Goal: Task Accomplishment & Management: Use online tool/utility

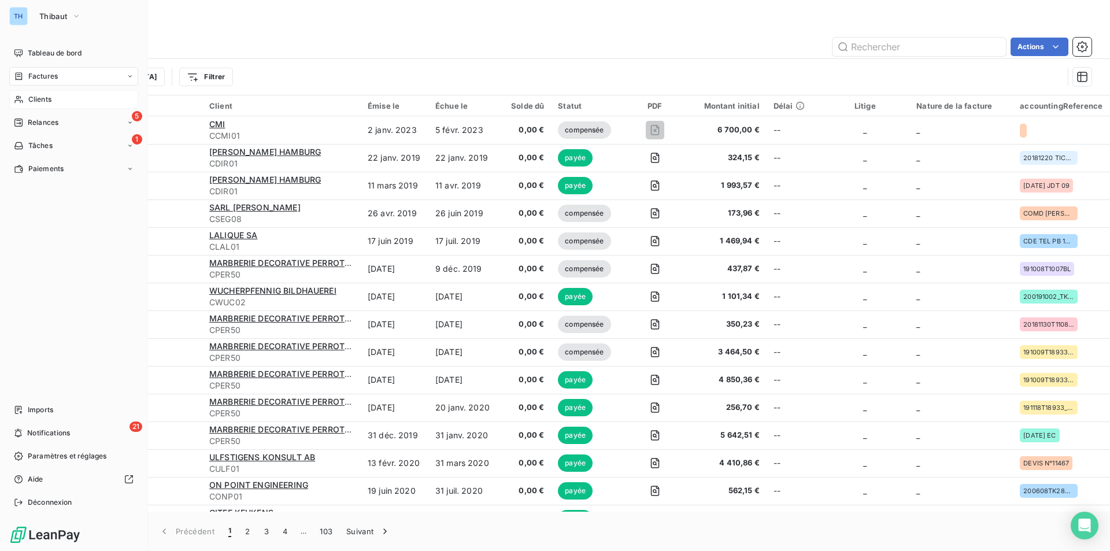
click at [31, 98] on span "Clients" at bounding box center [39, 99] width 23 height 10
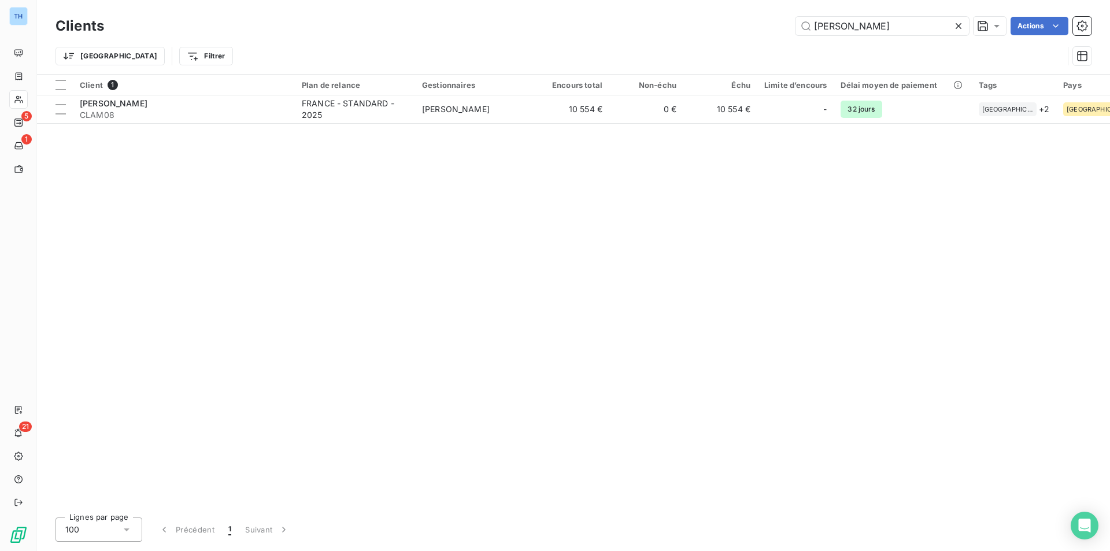
drag, startPoint x: 862, startPoint y: 25, endPoint x: 630, endPoint y: 20, distance: 232.4
click at [656, 22] on div "[PERSON_NAME] Actions" at bounding box center [604, 26] width 973 height 18
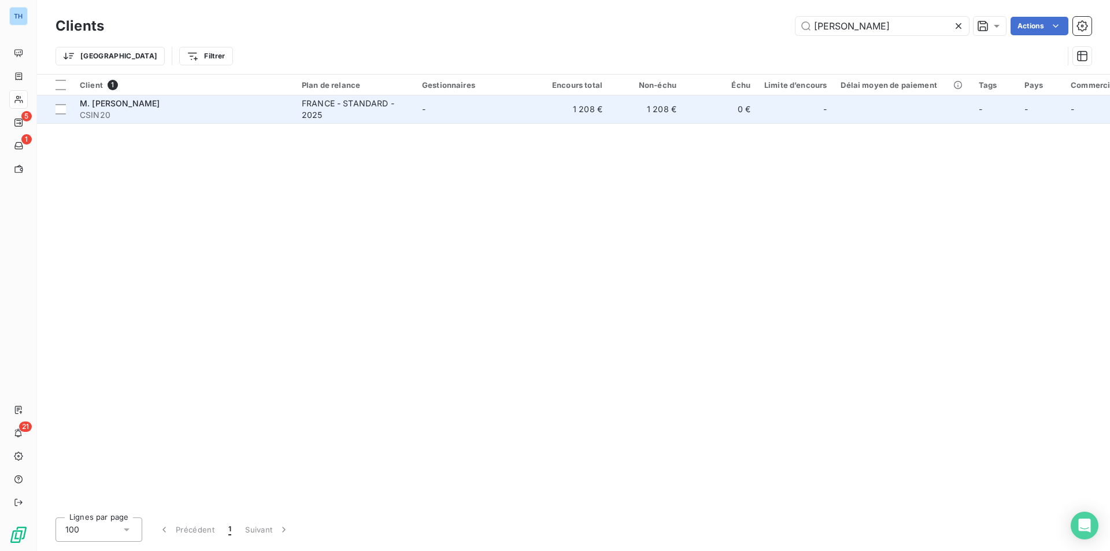
type input "[PERSON_NAME]"
click at [430, 110] on td "-" at bounding box center [475, 109] width 120 height 28
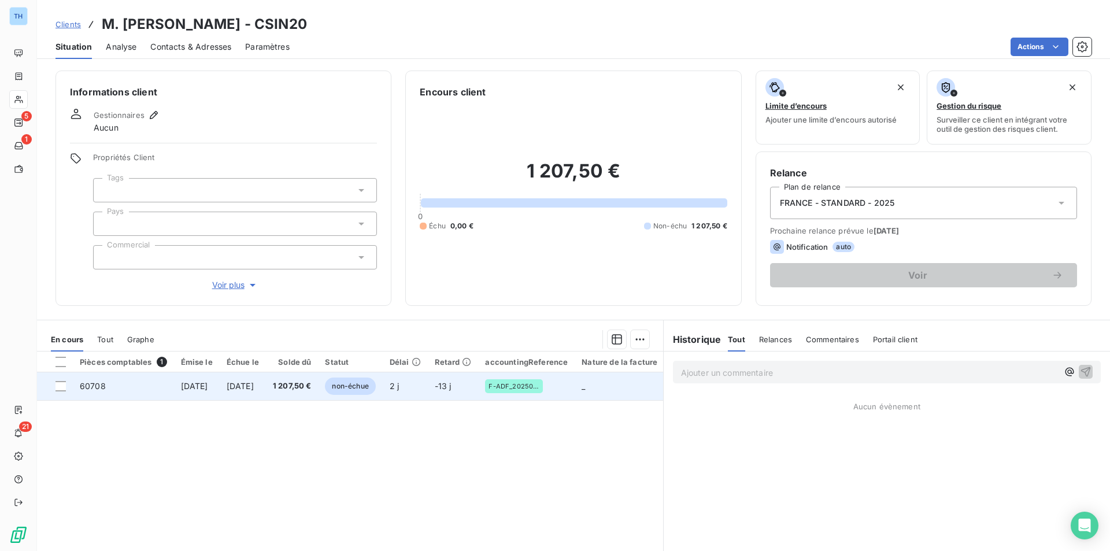
click at [266, 391] on td "[DATE]" at bounding box center [243, 386] width 46 height 28
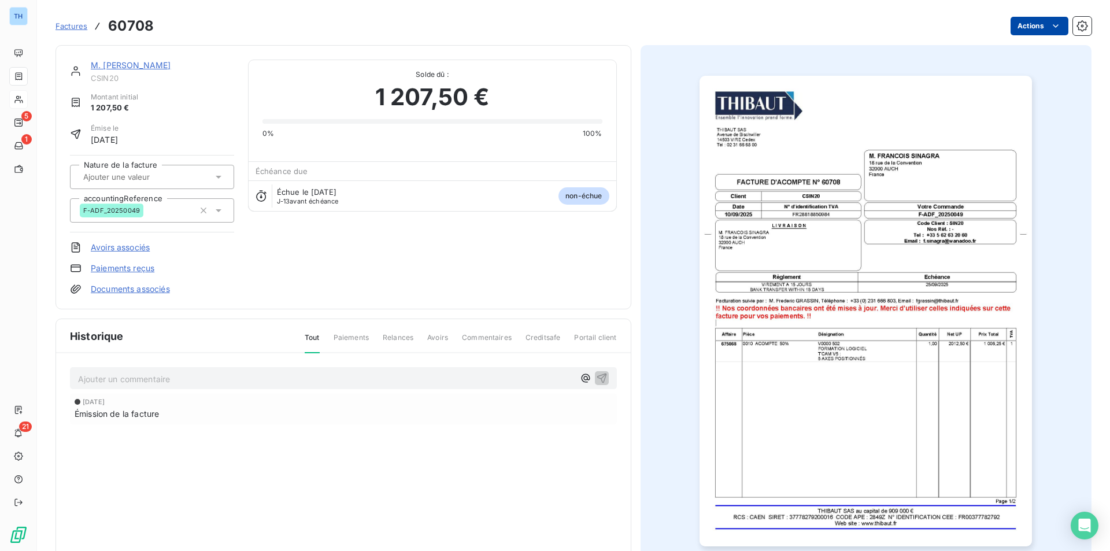
click at [1019, 24] on html "TH 5 1 21 Factures 60708 Actions M. [PERSON_NAME] CSIN20 Montant initial 1 207,…" at bounding box center [555, 275] width 1110 height 551
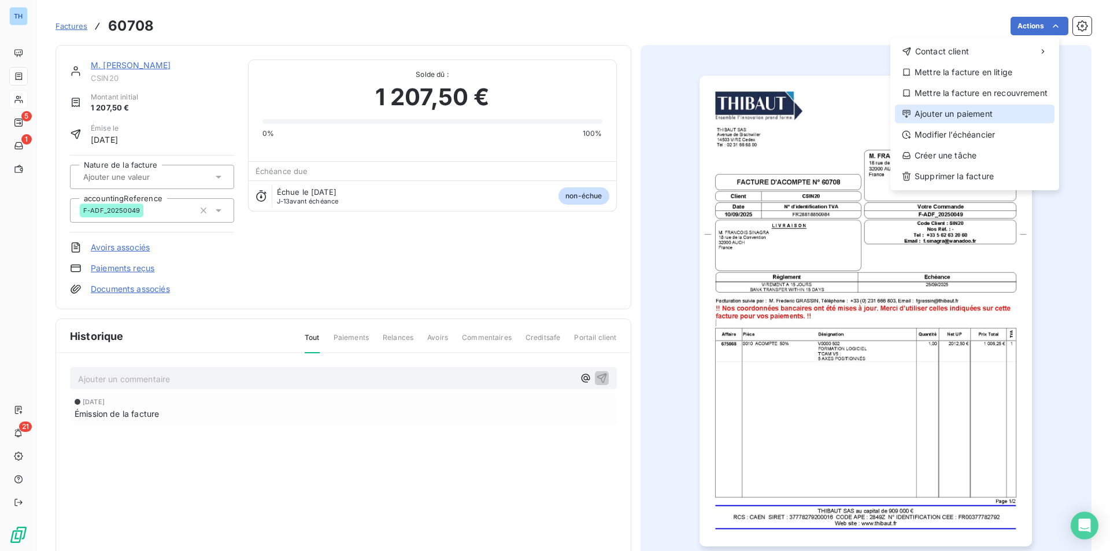
click at [963, 110] on div "Ajouter un paiement" at bounding box center [975, 114] width 160 height 18
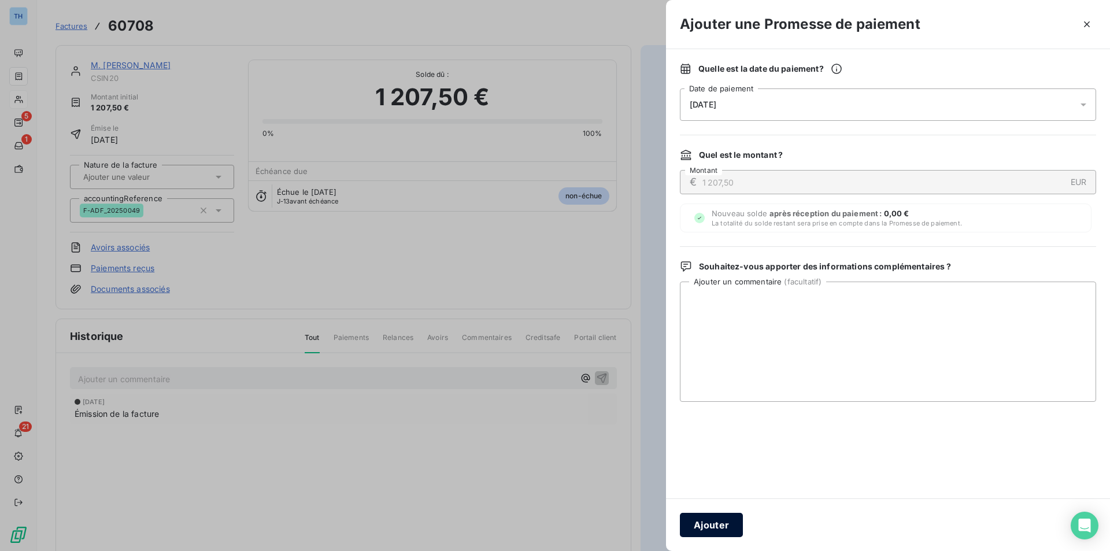
click at [725, 518] on button "Ajouter" at bounding box center [711, 525] width 63 height 24
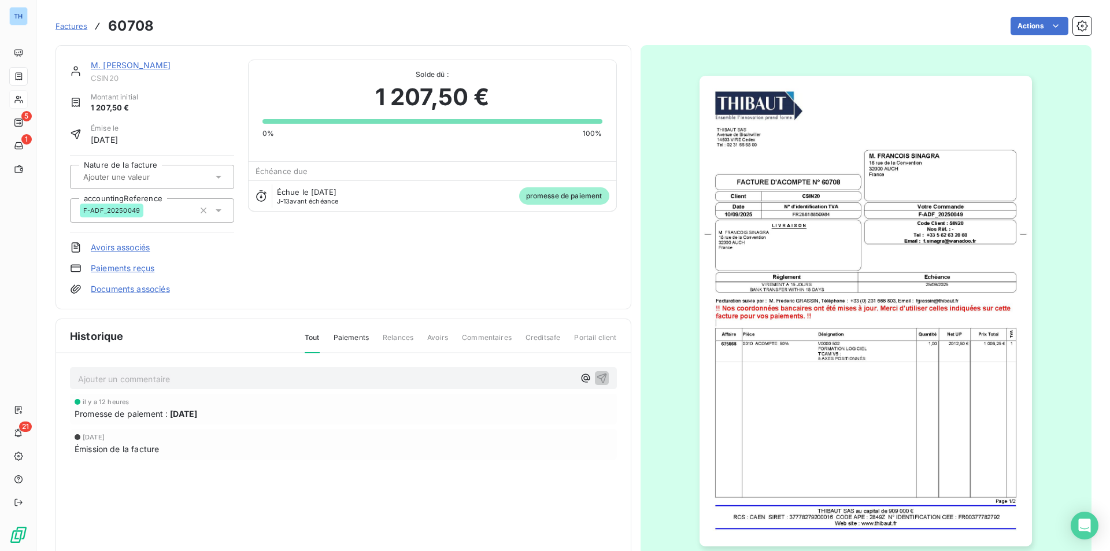
click at [158, 65] on link "M. [PERSON_NAME]" at bounding box center [131, 65] width 80 height 10
